Goal: Task Accomplishment & Management: Use online tool/utility

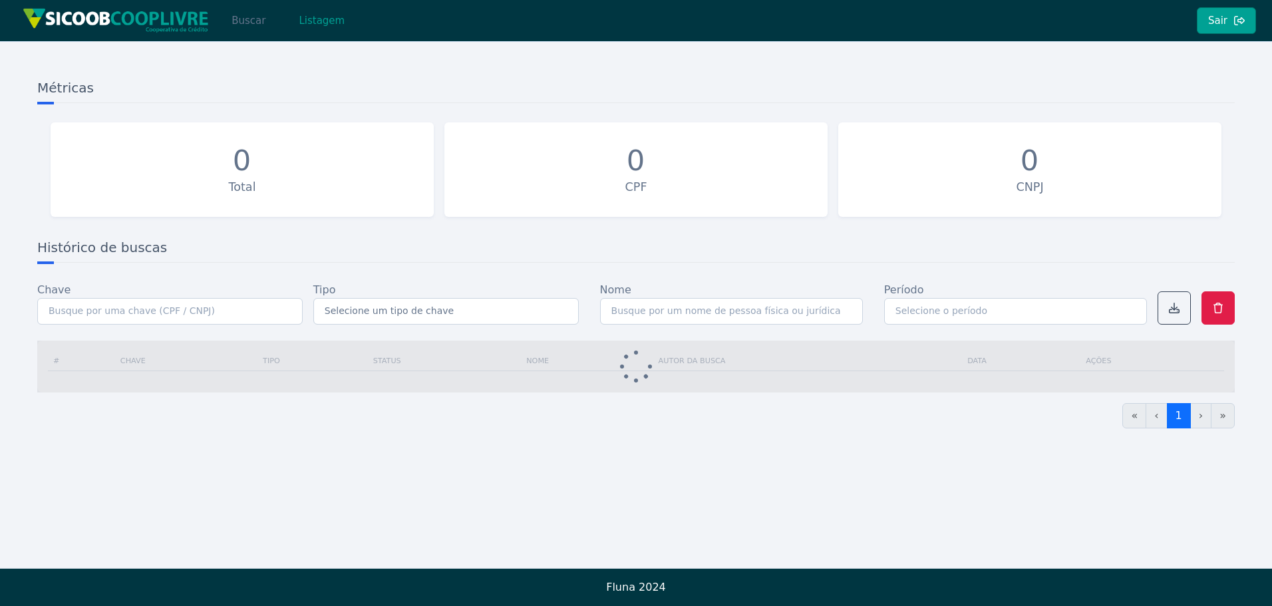
click at [256, 21] on button "Buscar" at bounding box center [248, 20] width 57 height 27
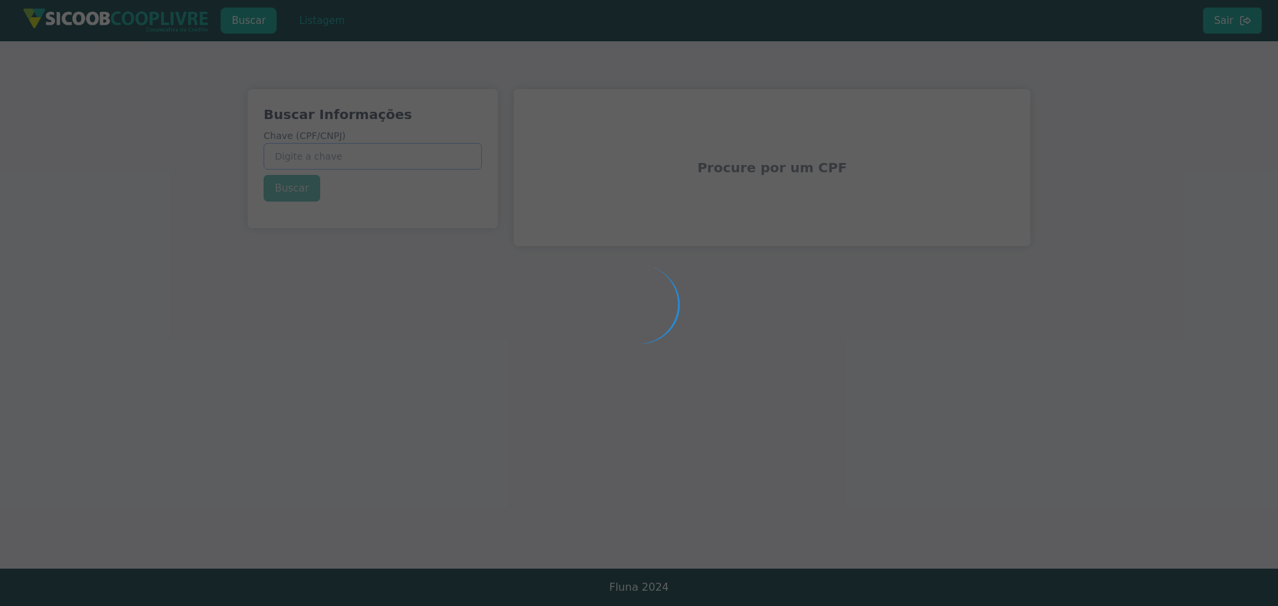
click at [350, 154] on input "Chave (CPF/CNPJ)" at bounding box center [373, 156] width 218 height 27
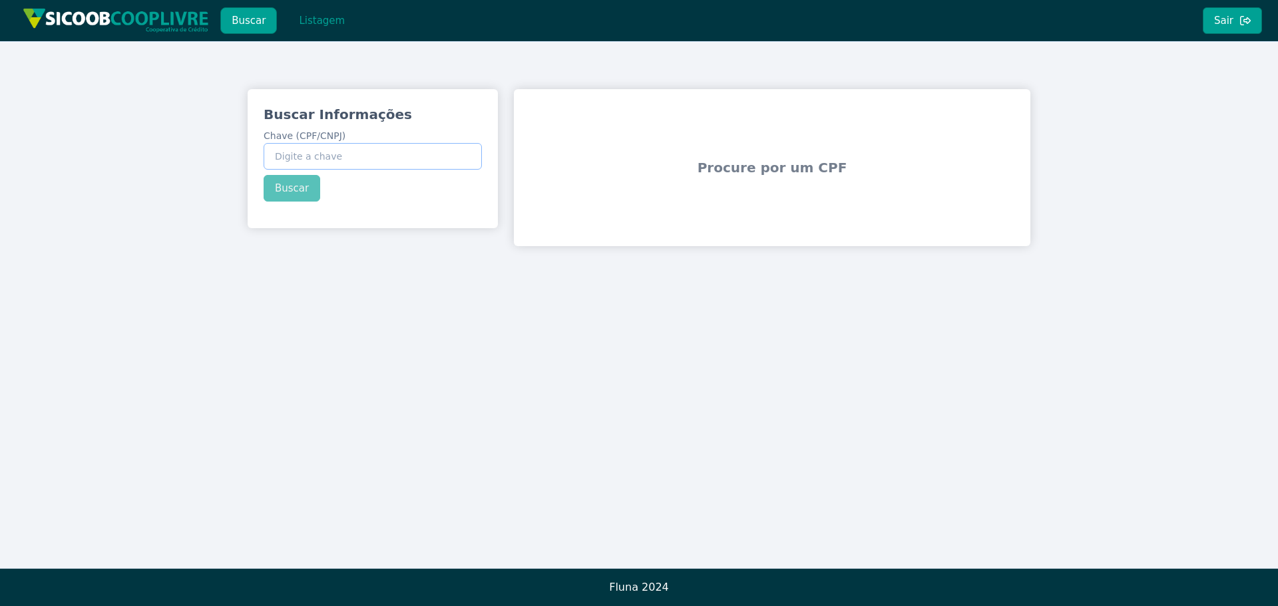
paste input "46.604.889/0001-17"
type input "46.604.889/0001-17"
click at [295, 202] on div "Buscar Informações Chave (CPF/CNPJ) 46.604.889/0001-17 Buscar" at bounding box center [373, 153] width 250 height 128
click at [291, 193] on button "Buscar" at bounding box center [292, 188] width 57 height 27
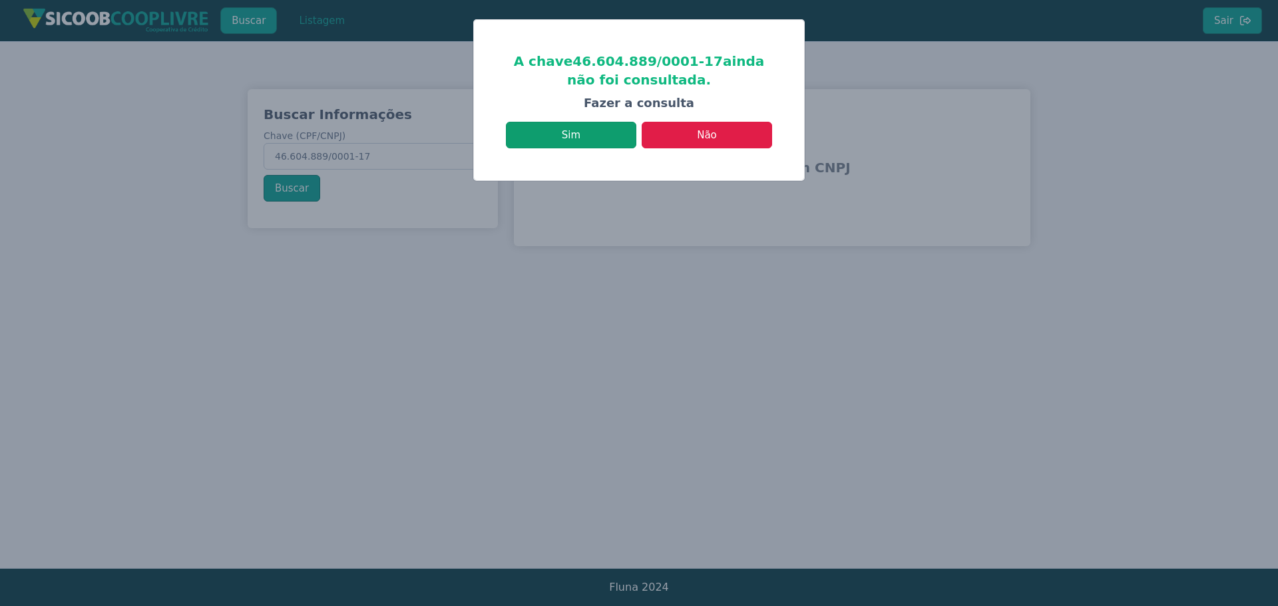
click at [590, 130] on button "Sim" at bounding box center [571, 135] width 130 height 27
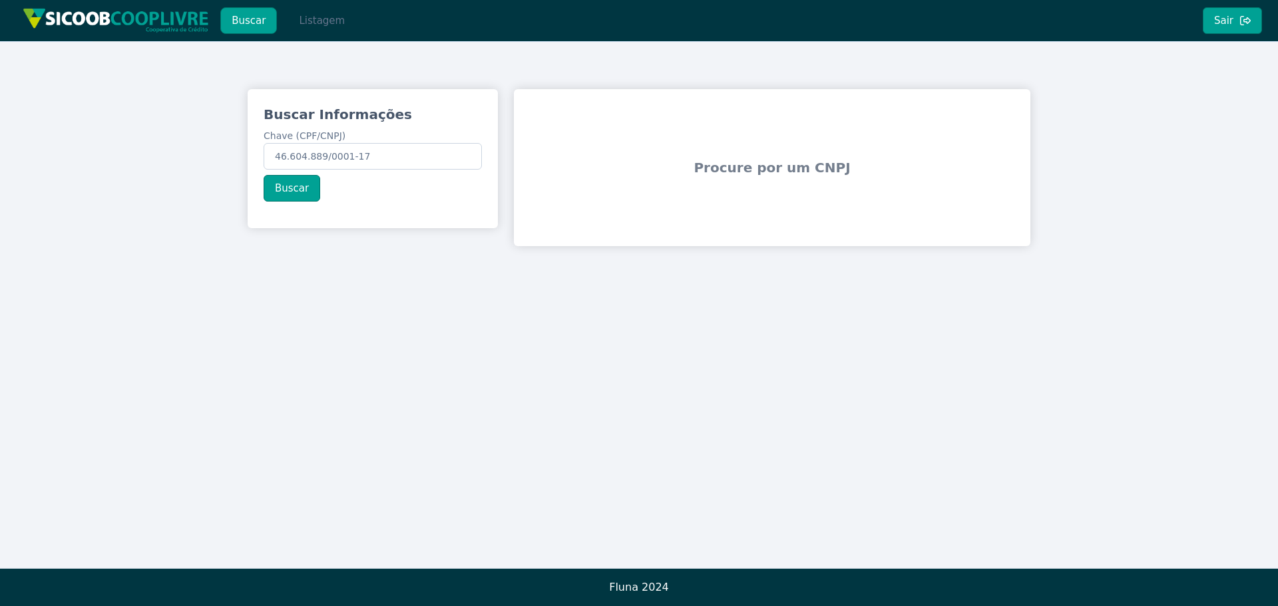
click at [337, 23] on button "Listagem" at bounding box center [321, 20] width 69 height 27
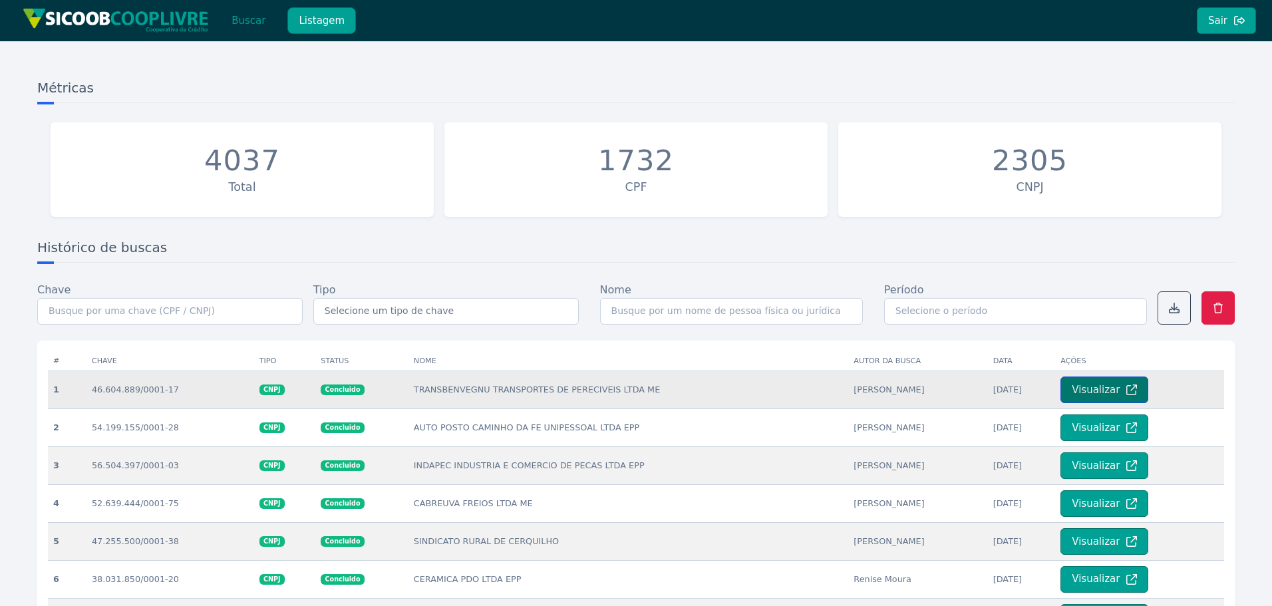
click at [1089, 391] on button "Visualizar" at bounding box center [1105, 390] width 88 height 27
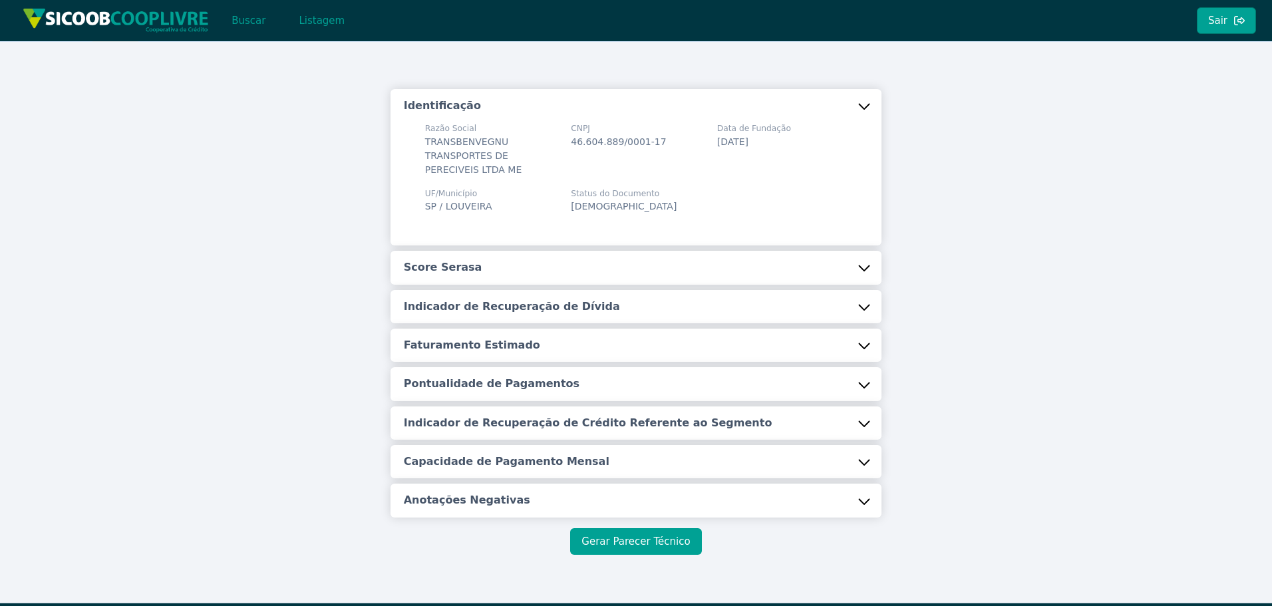
click at [655, 530] on button "Gerar Parecer Técnico" at bounding box center [635, 541] width 131 height 27
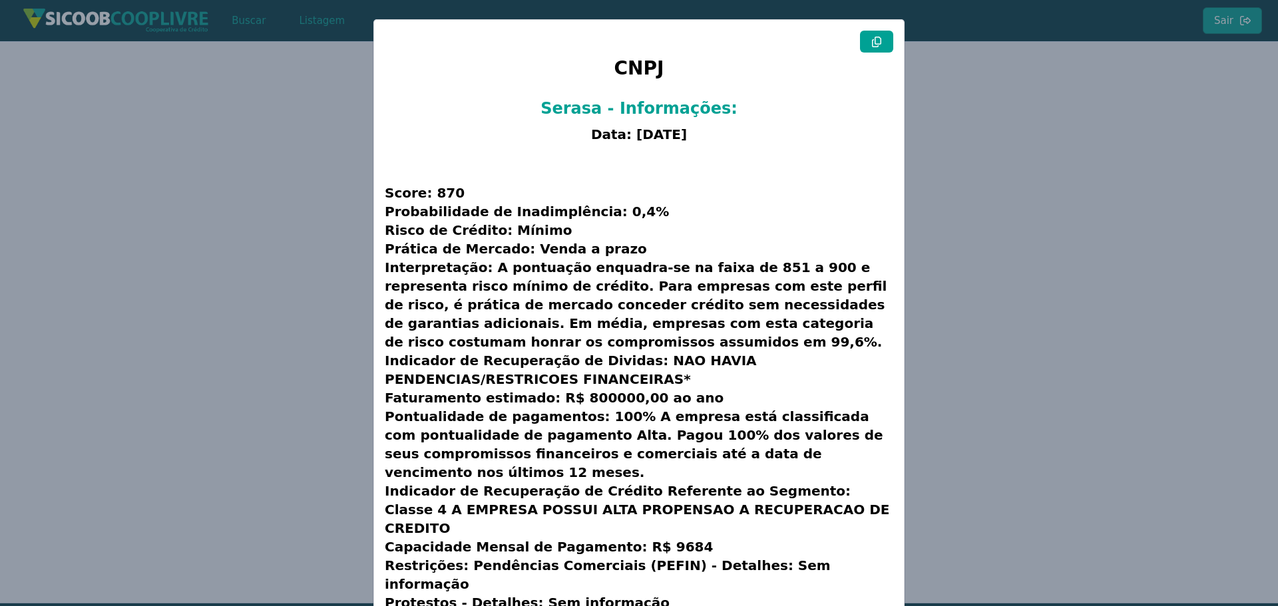
click at [872, 32] on button at bounding box center [876, 42] width 33 height 22
